Goal: Transaction & Acquisition: Book appointment/travel/reservation

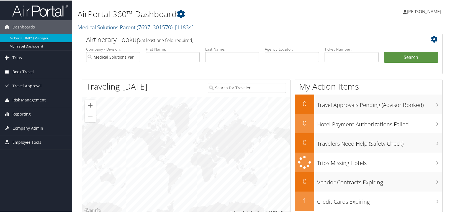
click at [25, 71] on span "Book Travel" at bounding box center [22, 72] width 21 height 14
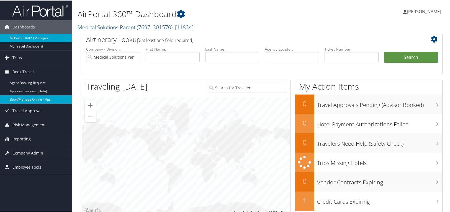
click at [24, 100] on link "Book/Manage Online Trips" at bounding box center [36, 99] width 72 height 8
